Goal: Transaction & Acquisition: Book appointment/travel/reservation

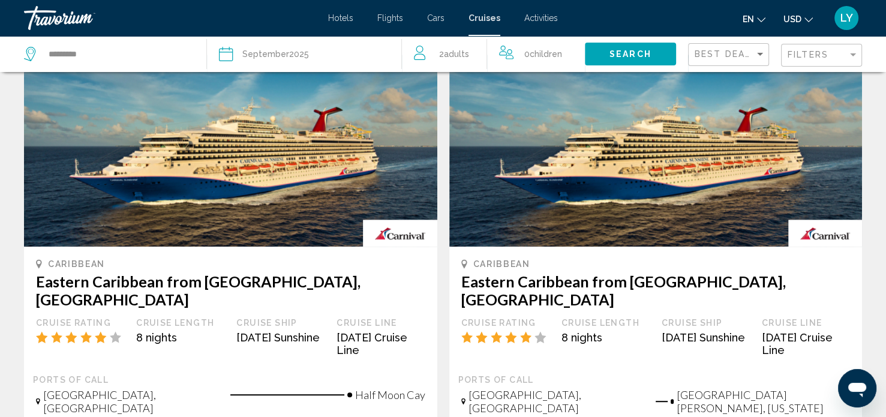
scroll to position [595, 0]
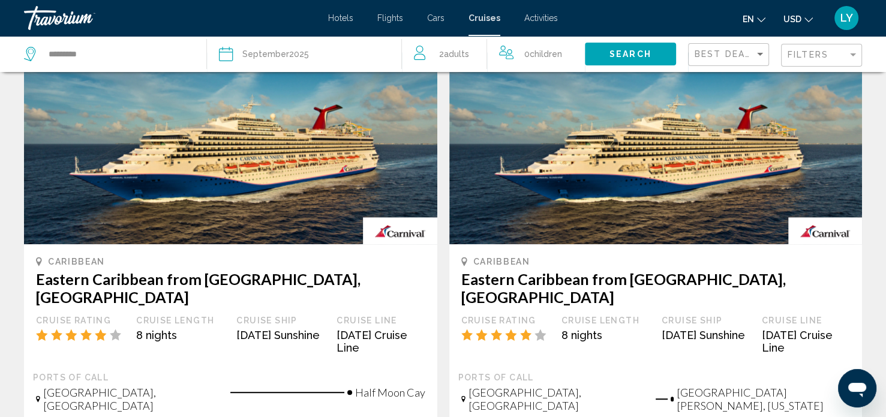
click at [547, 167] on img "Main content" at bounding box center [655, 148] width 413 height 192
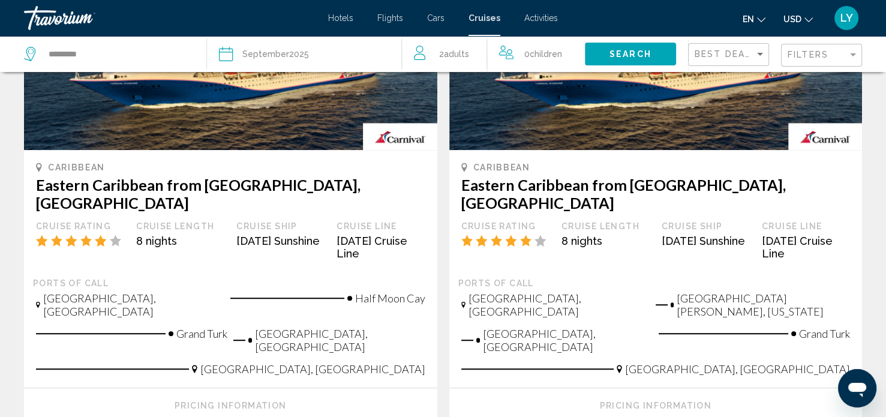
scroll to position [700, 0]
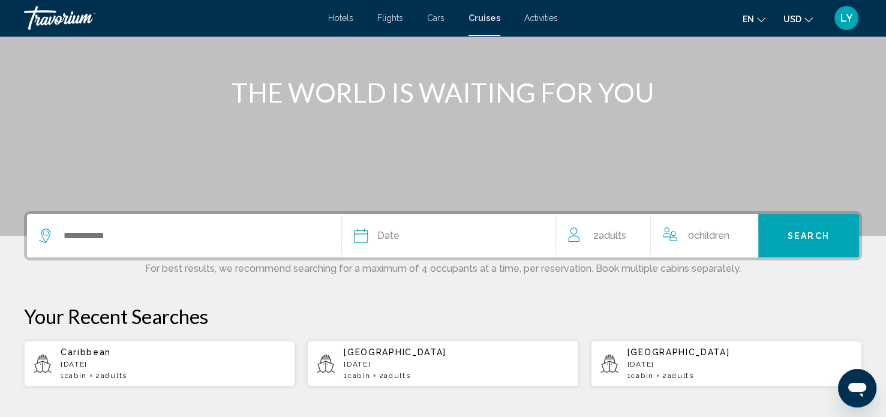
scroll to position [120, 0]
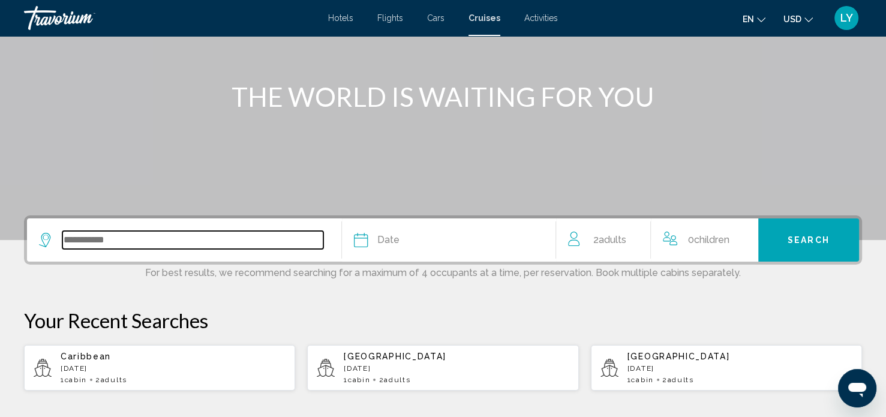
click at [101, 236] on input "Search widget" at bounding box center [192, 240] width 261 height 18
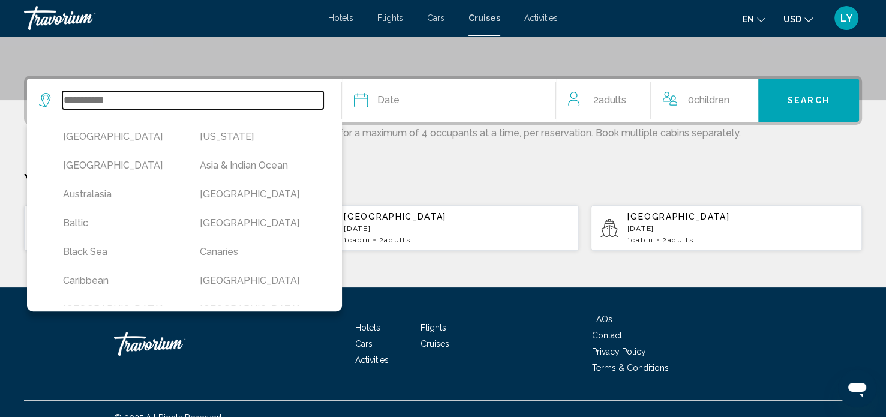
scroll to position [276, 0]
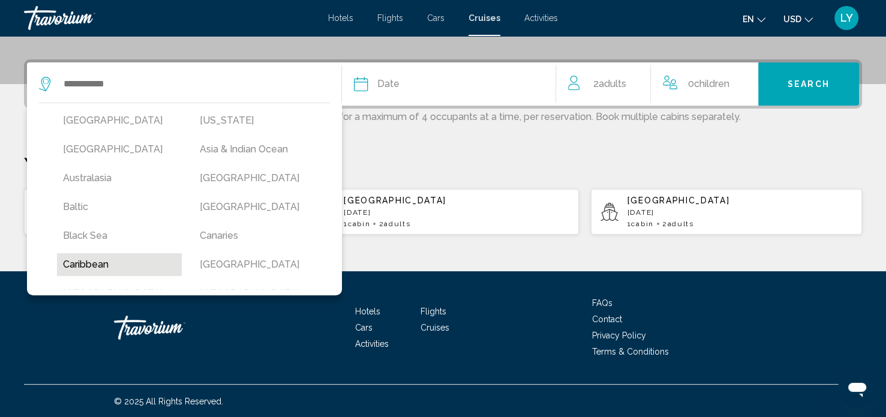
click at [87, 267] on button "Caribbean" at bounding box center [119, 264] width 125 height 23
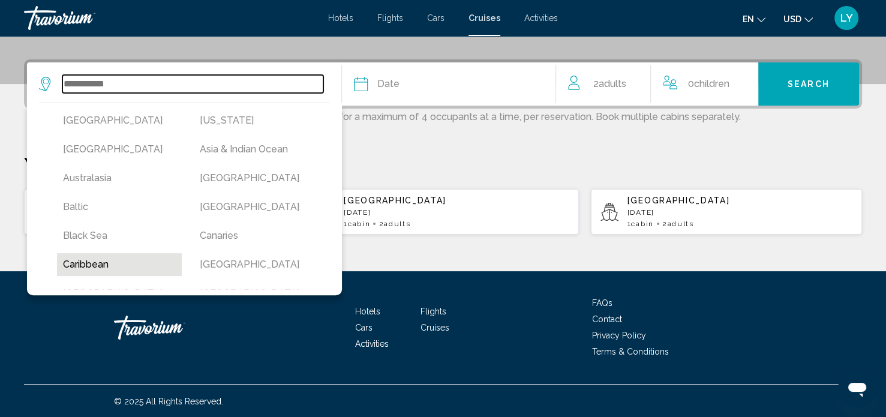
type input "*********"
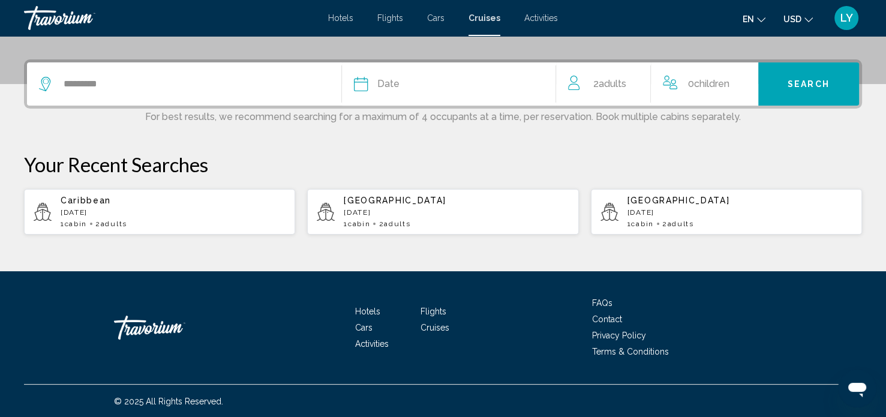
click at [394, 88] on span "Date" at bounding box center [388, 84] width 22 height 17
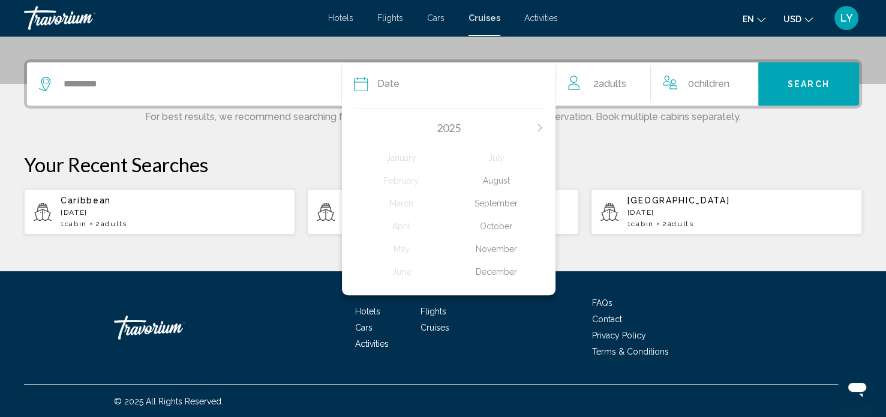
click at [493, 207] on div "September" at bounding box center [496, 203] width 95 height 22
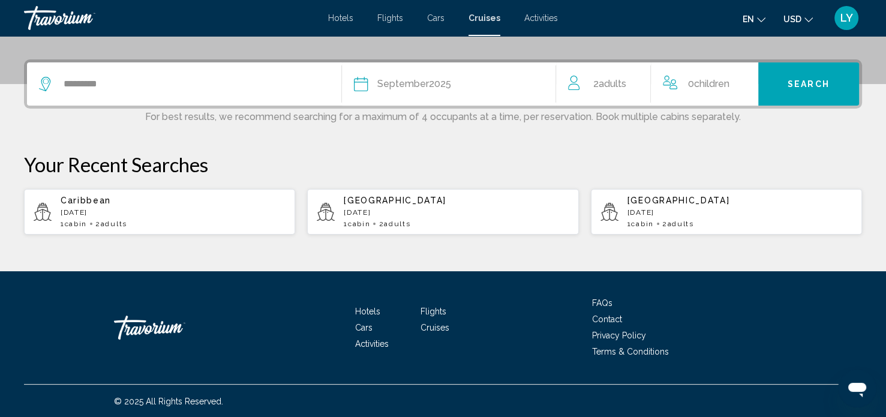
click at [815, 83] on span "Search" at bounding box center [808, 85] width 42 height 10
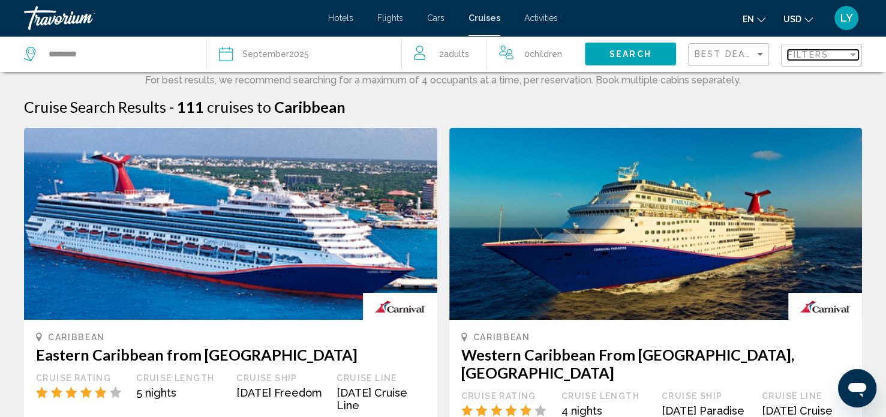
click at [832, 58] on div "Filters" at bounding box center [817, 55] width 60 height 10
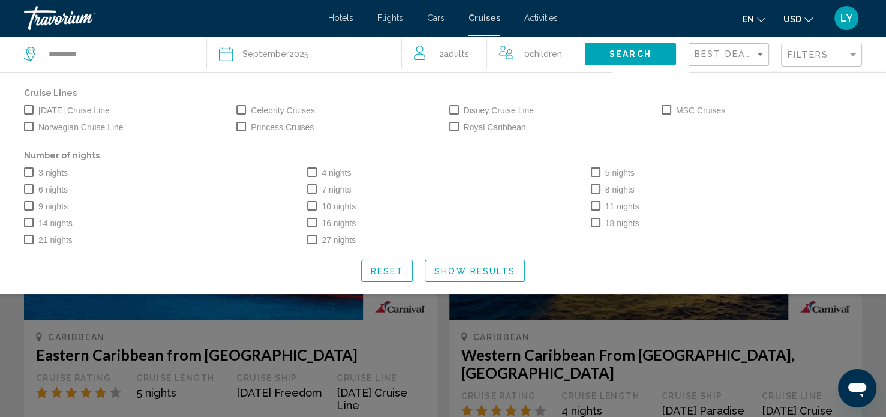
click at [587, 184] on div "8 nights" at bounding box center [726, 188] width 283 height 17
click at [592, 186] on span "Search widget" at bounding box center [596, 189] width 10 height 10
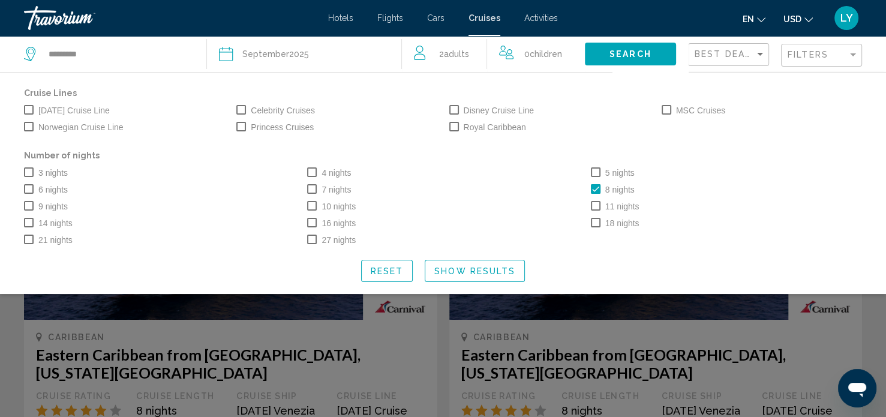
click at [453, 266] on span "Show Results" at bounding box center [474, 271] width 81 height 10
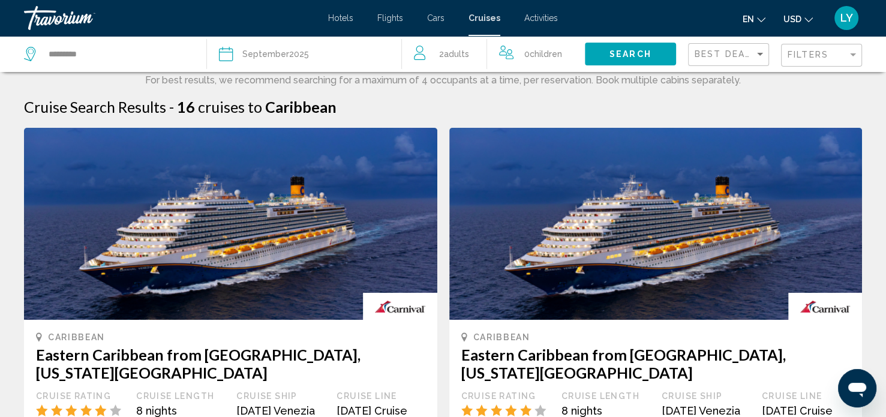
click at [799, 61] on div "Filters" at bounding box center [822, 55] width 71 height 22
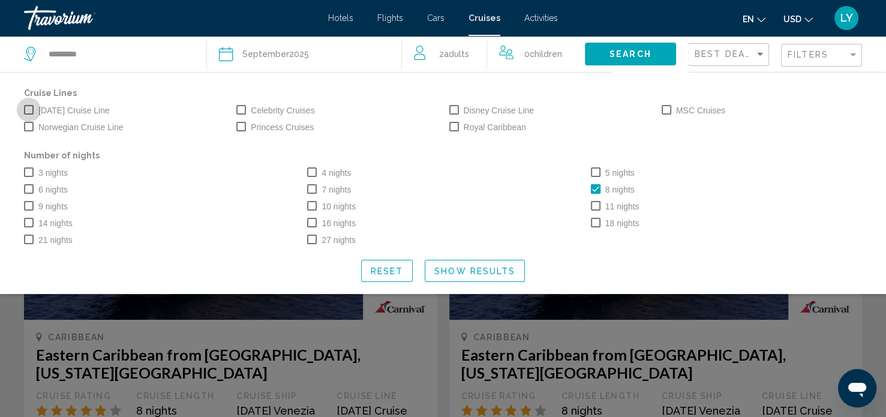
click at [31, 106] on span "Search widget" at bounding box center [29, 110] width 10 height 10
click at [606, 45] on button "Search" at bounding box center [630, 54] width 91 height 22
click at [474, 266] on span "Show Results" at bounding box center [474, 271] width 81 height 10
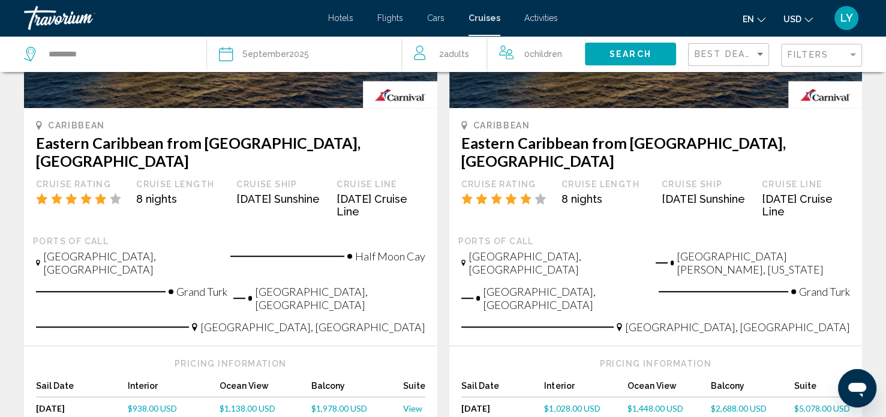
scroll to position [742, 0]
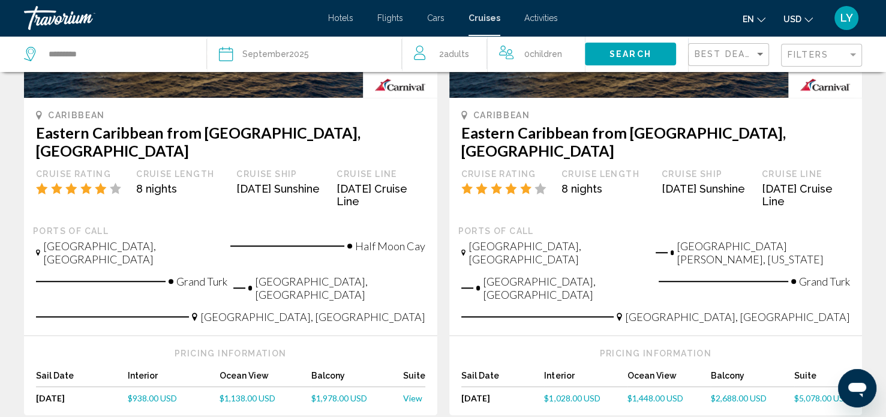
click at [661, 393] on span "$1,448.00 USD" at bounding box center [655, 398] width 56 height 10
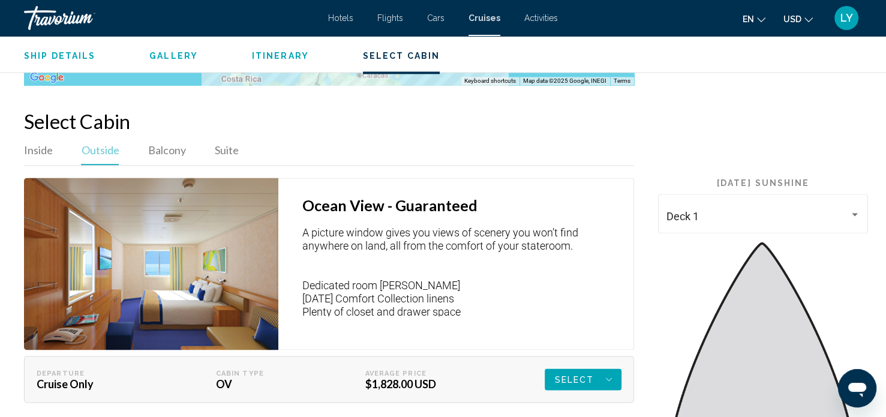
scroll to position [1945, 0]
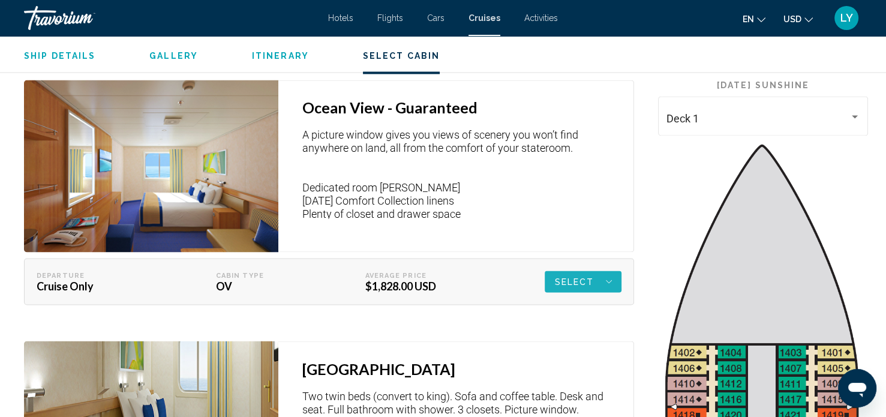
click at [564, 279] on span "Select" at bounding box center [574, 281] width 40 height 22
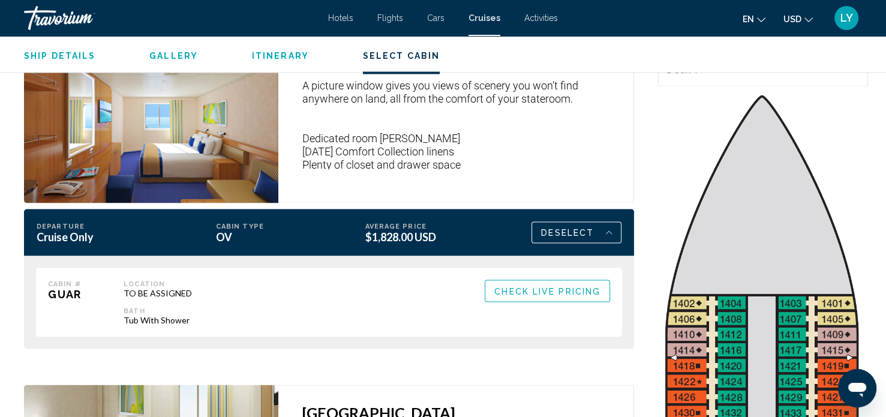
scroll to position [1977, 0]
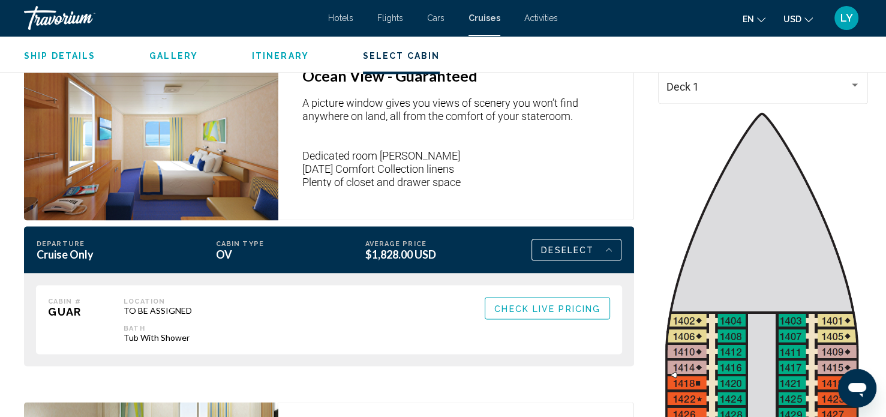
click at [574, 304] on span "Check Live Pricing" at bounding box center [547, 308] width 106 height 10
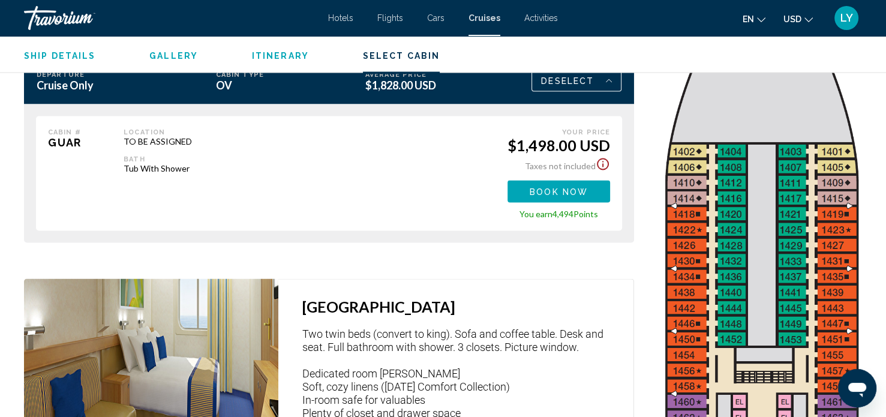
scroll to position [2172, 0]
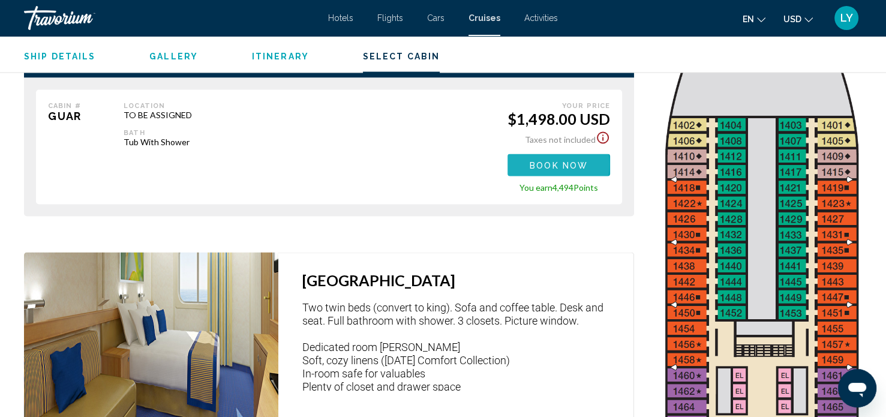
click at [552, 163] on span "Book now" at bounding box center [558, 165] width 58 height 10
